Goal: Task Accomplishment & Management: Complete application form

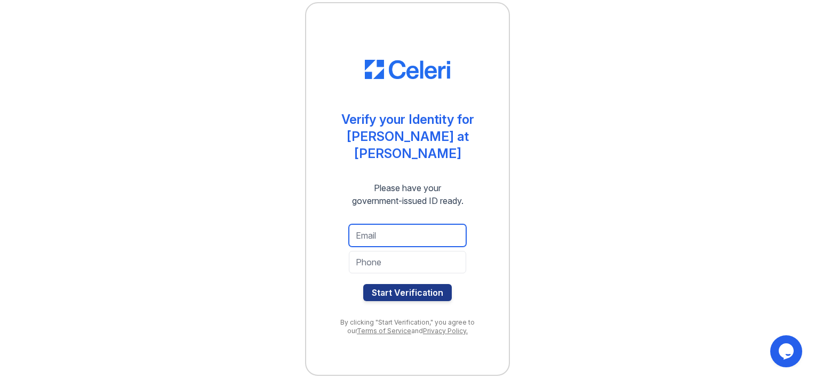
click at [369, 228] on input "email" at bounding box center [407, 235] width 117 height 22
type input "ahmadihashim40@gmail.com"
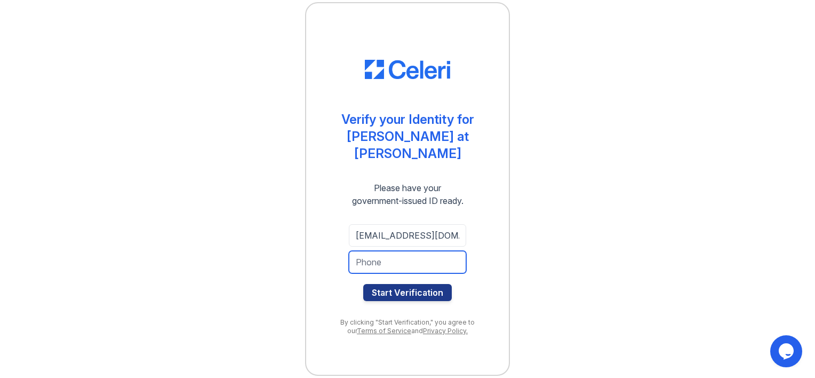
type input "7034381613"
click at [426, 252] on input "7034381613" at bounding box center [407, 262] width 117 height 22
click at [571, 213] on div "Verify your Identity for Mason at Van Dorn Please have your government-issued I…" at bounding box center [407, 189] width 781 height 378
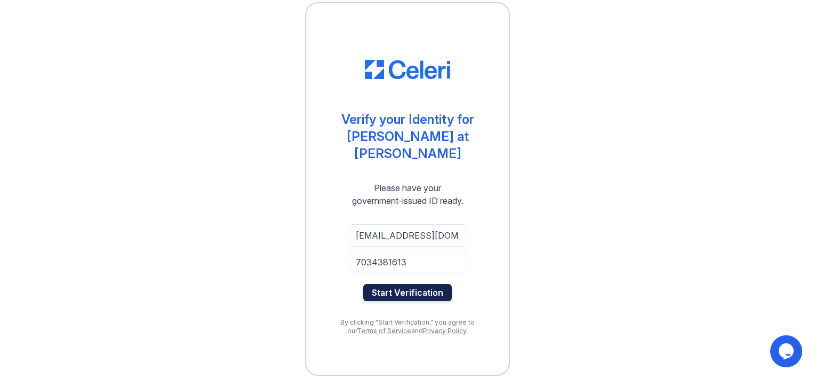
click at [405, 284] on button "Start Verification" at bounding box center [407, 292] width 89 height 17
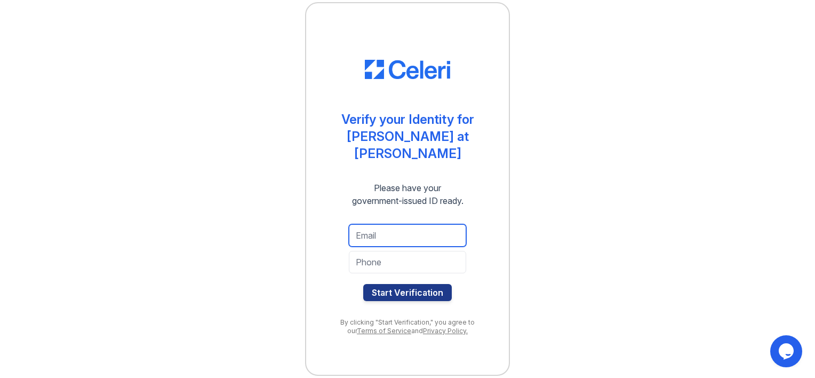
click at [387, 228] on input "email" at bounding box center [407, 235] width 117 height 22
type input "ahmadihashim40@gmail.com"
type input "7034381613"
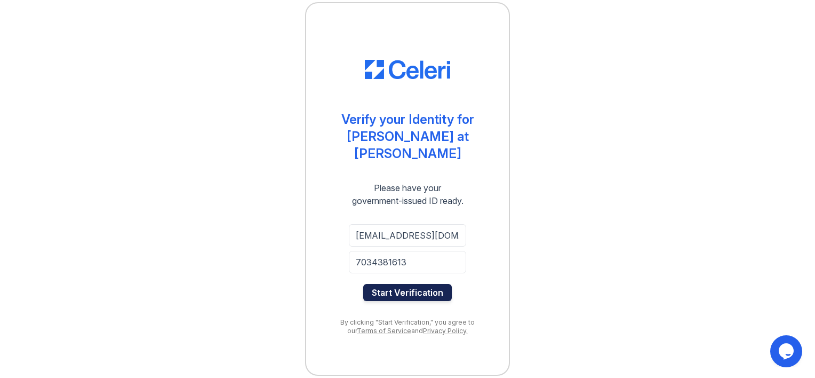
click at [405, 284] on button "Start Verification" at bounding box center [407, 292] width 89 height 17
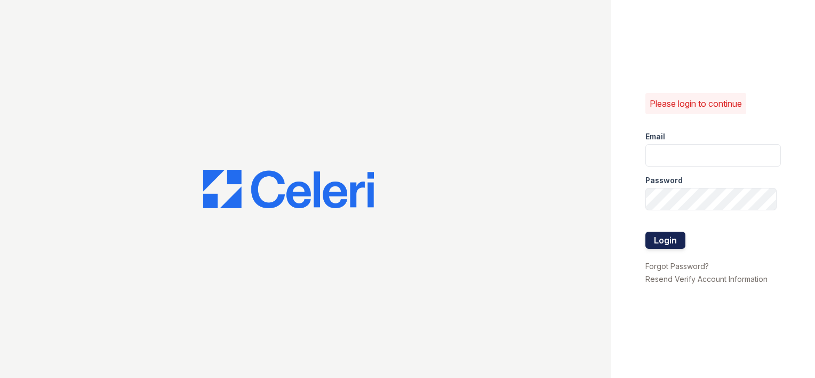
type input "[EMAIL_ADDRESS][DOMAIN_NAME]"
click at [667, 242] on button "Login" at bounding box center [665, 239] width 40 height 17
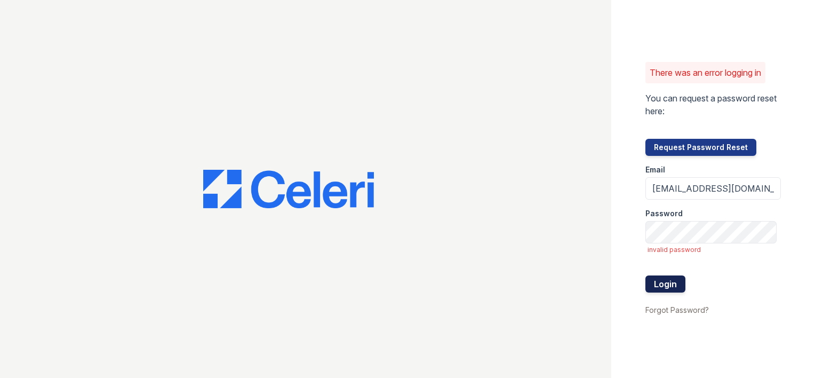
click at [666, 282] on button "Login" at bounding box center [665, 283] width 40 height 17
click at [625, 218] on div "There was an error logging in You can request a password reset here: Request Pa…" at bounding box center [713, 189] width 204 height 378
click at [666, 283] on button "Login" at bounding box center [665, 283] width 40 height 17
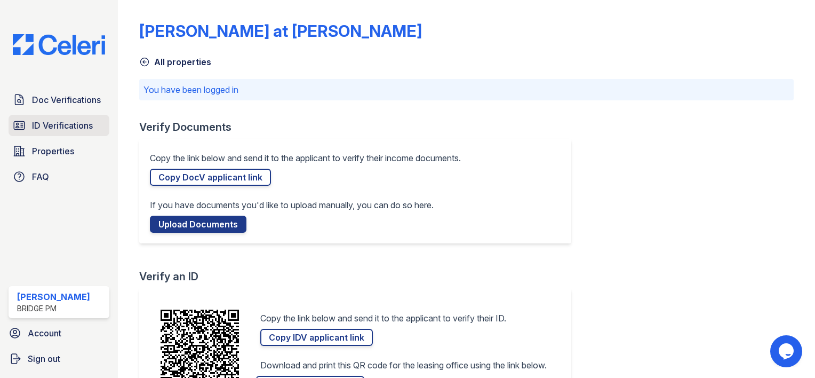
click at [78, 125] on span "ID Verifications" at bounding box center [62, 125] width 61 height 13
